Goal: Transaction & Acquisition: Download file/media

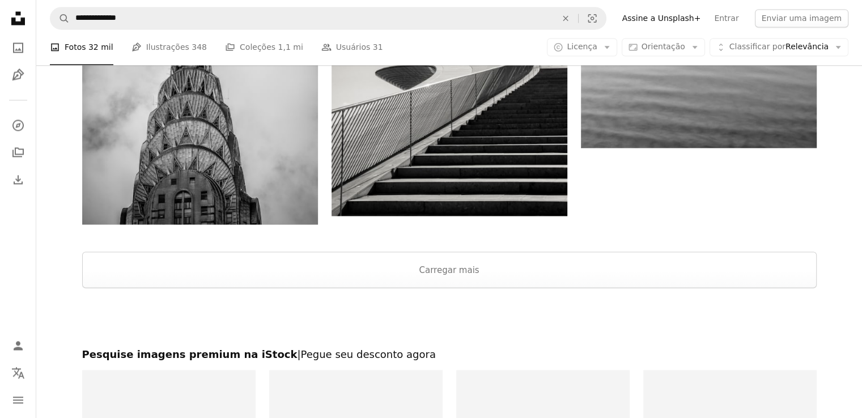
scroll to position [1998, 0]
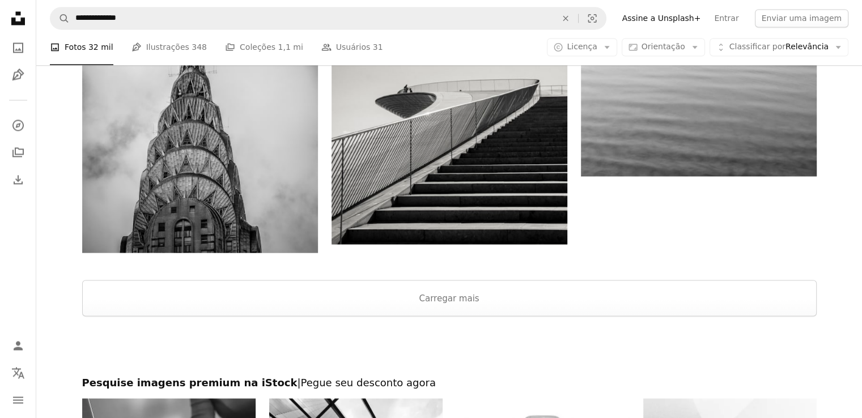
drag, startPoint x: 842, startPoint y: 347, endPoint x: 837, endPoint y: 333, distance: 15.3
click at [838, 339] on div at bounding box center [448, 345] width 825 height 59
drag, startPoint x: 837, startPoint y: 333, endPoint x: 829, endPoint y: 314, distance: 19.6
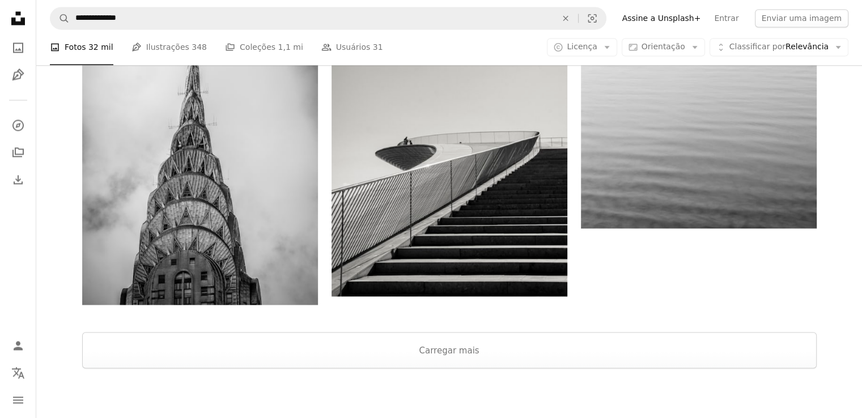
scroll to position [1765, 0]
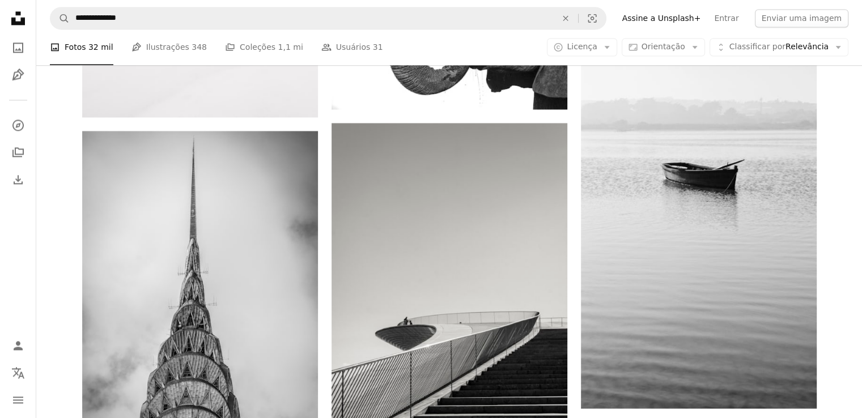
drag, startPoint x: 849, startPoint y: 270, endPoint x: 854, endPoint y: 297, distance: 28.3
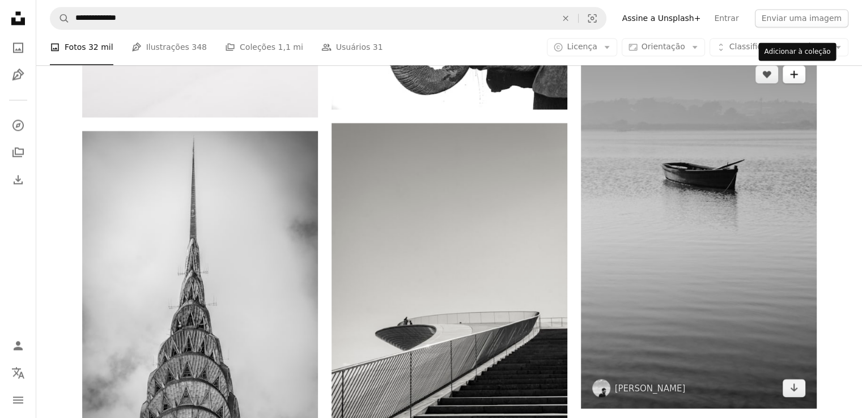
click at [789, 73] on icon "A plus sign" at bounding box center [793, 74] width 9 height 9
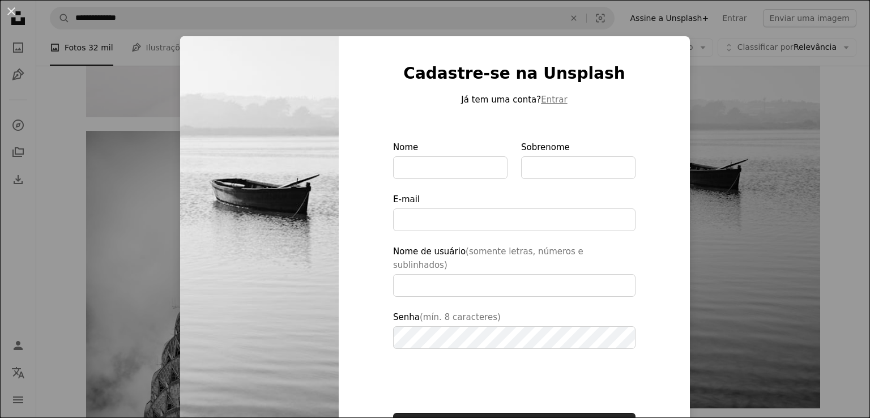
click at [801, 138] on div "An X shape Cadastre-se na Unsplash Já tem uma conta? Entrar Nome Sobrenome E-ma…" at bounding box center [435, 209] width 870 height 418
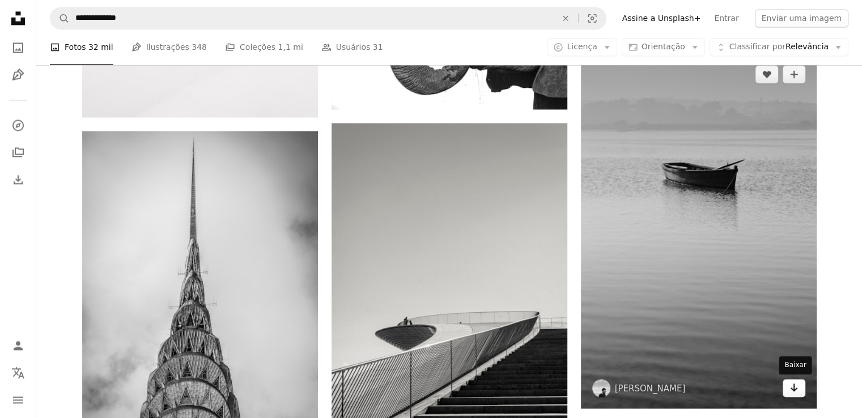
click at [791, 386] on icon "Arrow pointing down" at bounding box center [793, 388] width 9 height 14
